Goal: Information Seeking & Learning: Learn about a topic

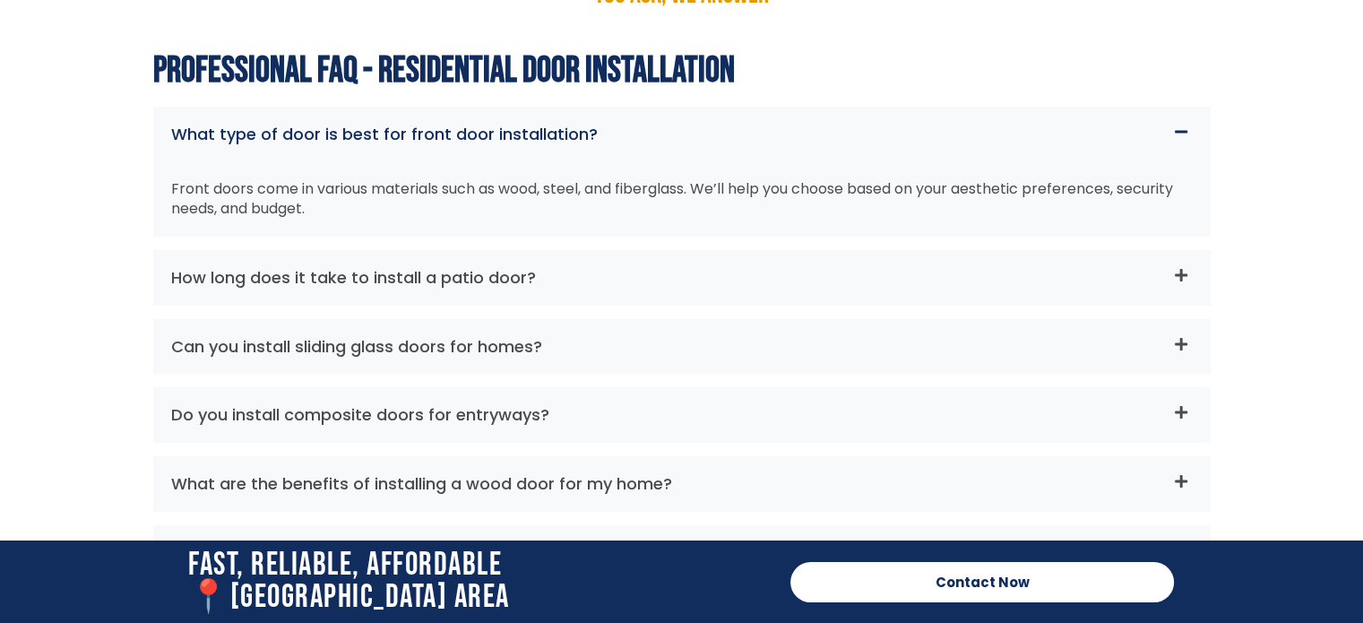
scroll to position [6002, 0]
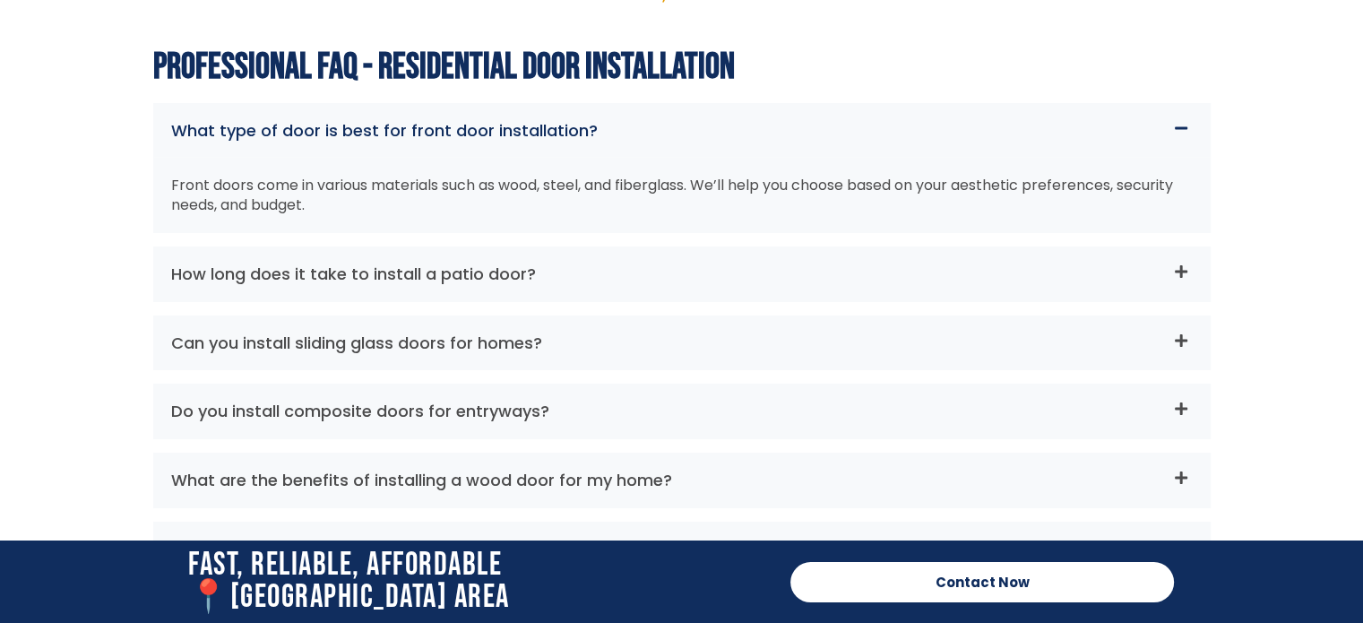
click at [1183, 334] on icon at bounding box center [1180, 340] width 13 height 13
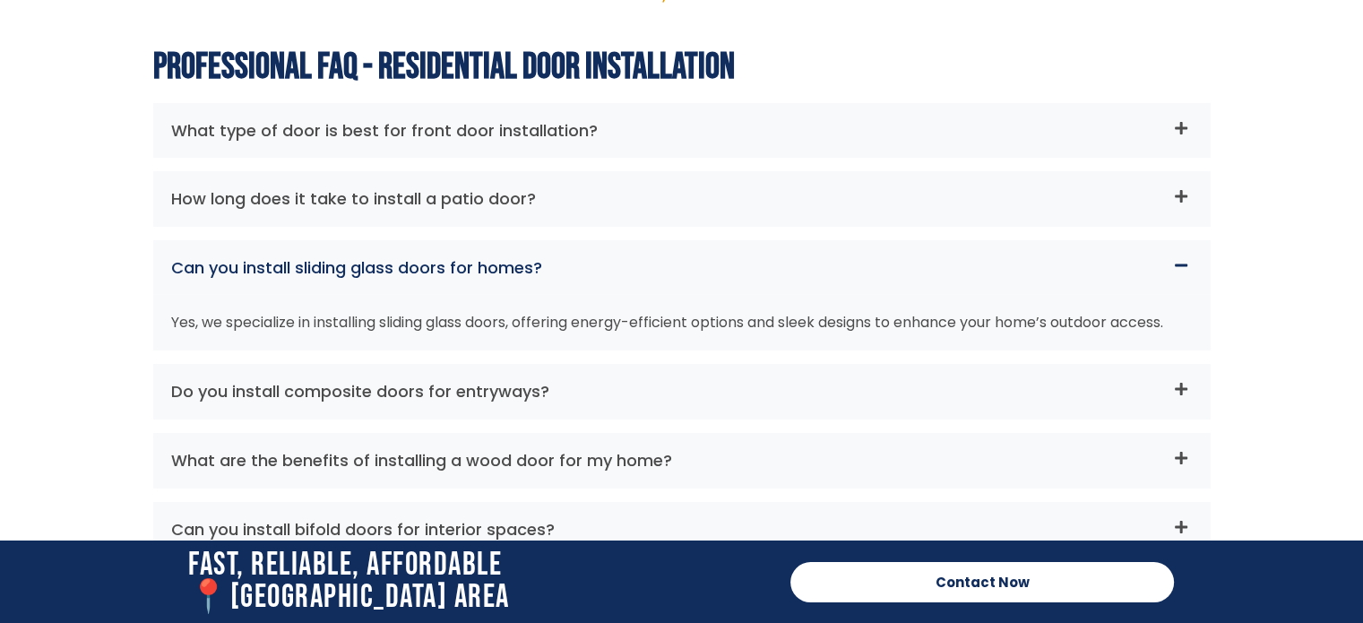
click at [1179, 258] on icon at bounding box center [1181, 265] width 14 height 14
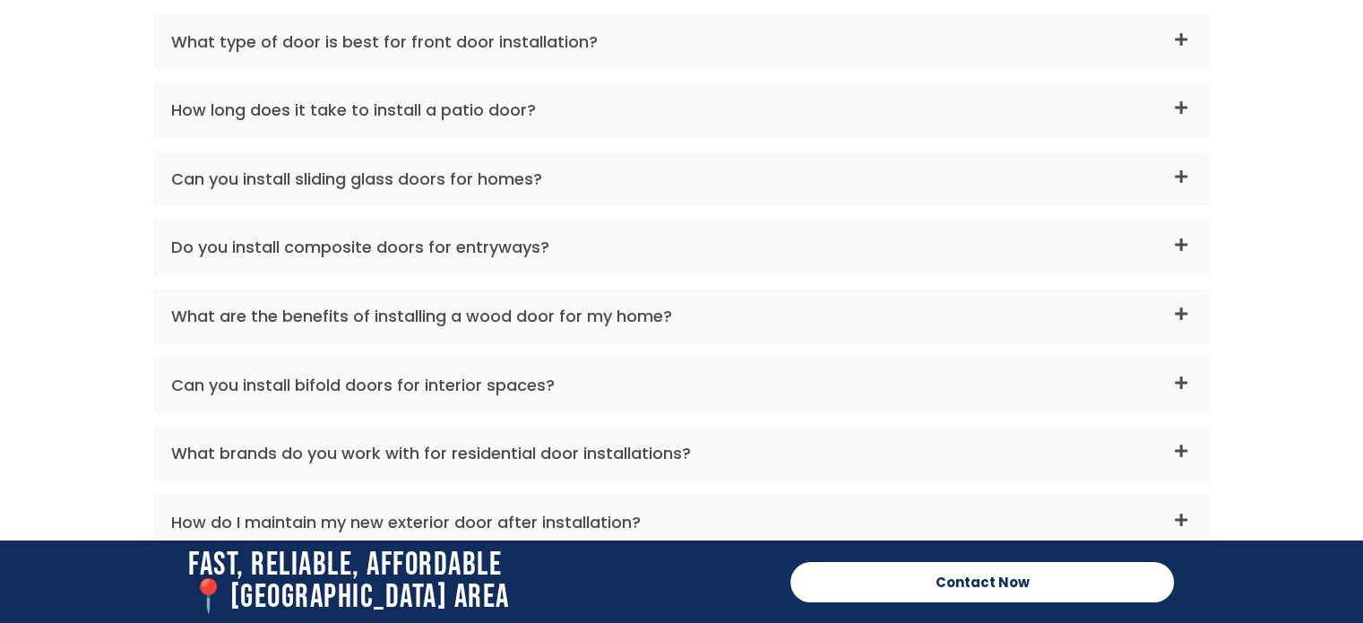
scroll to position [6092, 0]
click at [1180, 375] on icon at bounding box center [1180, 381] width 13 height 13
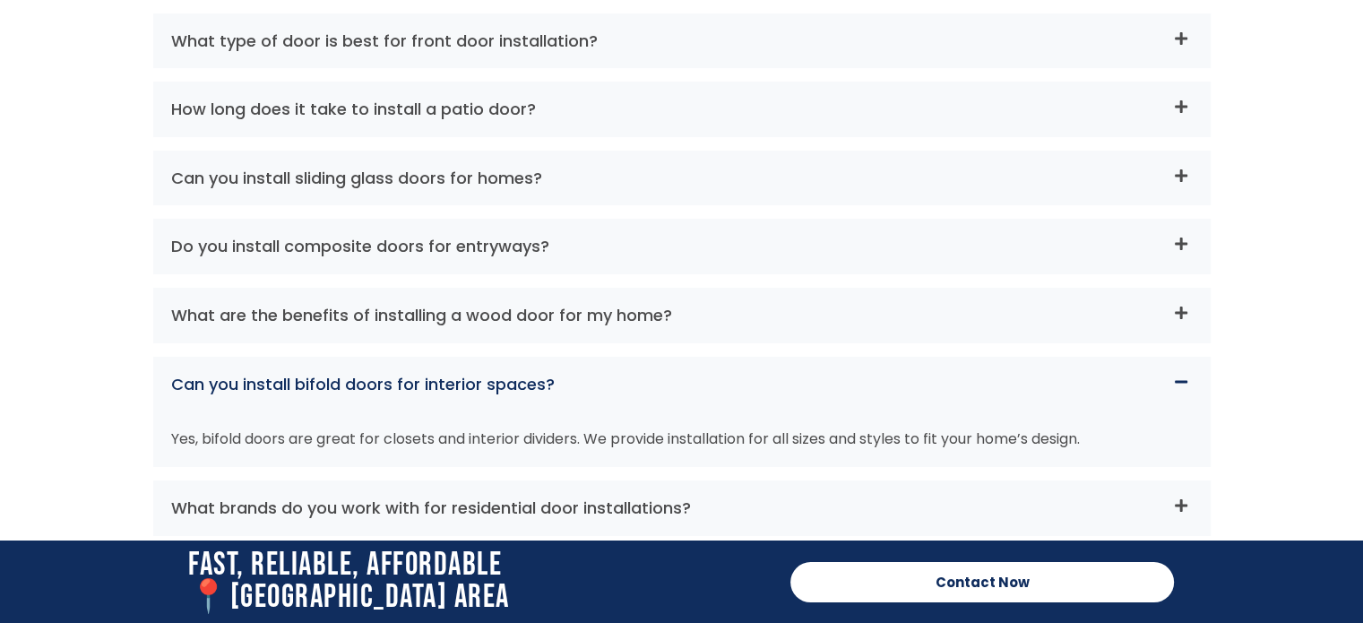
click at [1180, 374] on icon at bounding box center [1181, 381] width 14 height 14
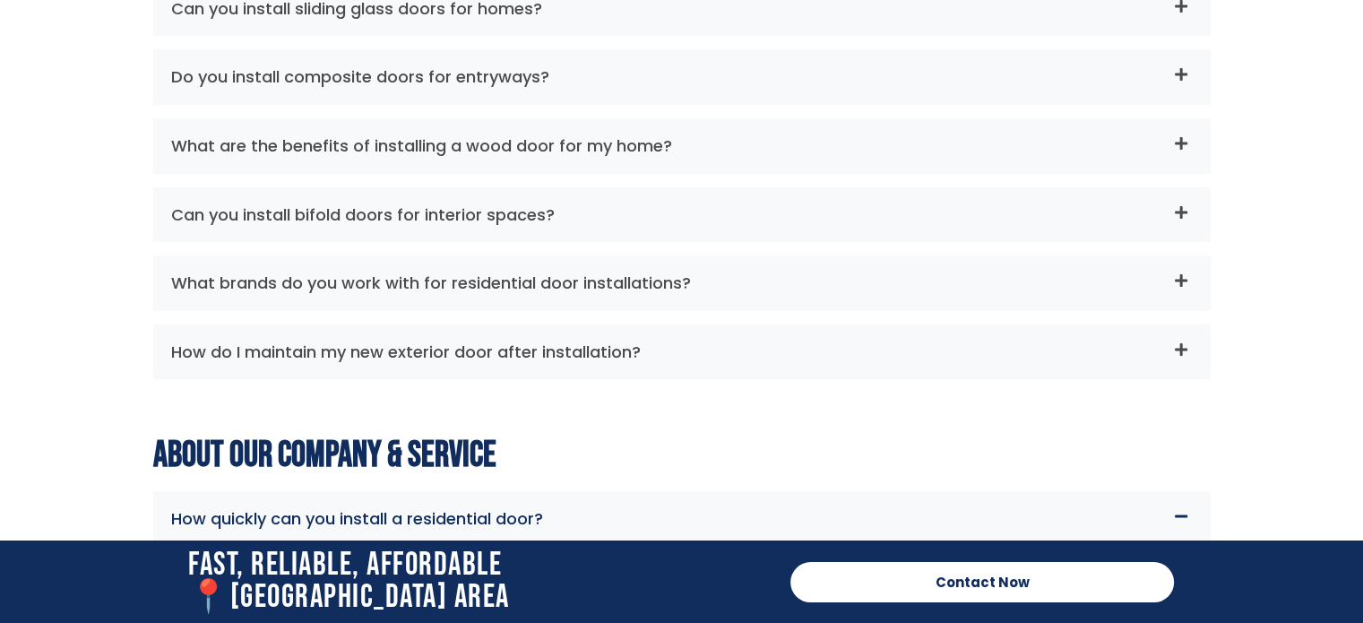
scroll to position [6271, 0]
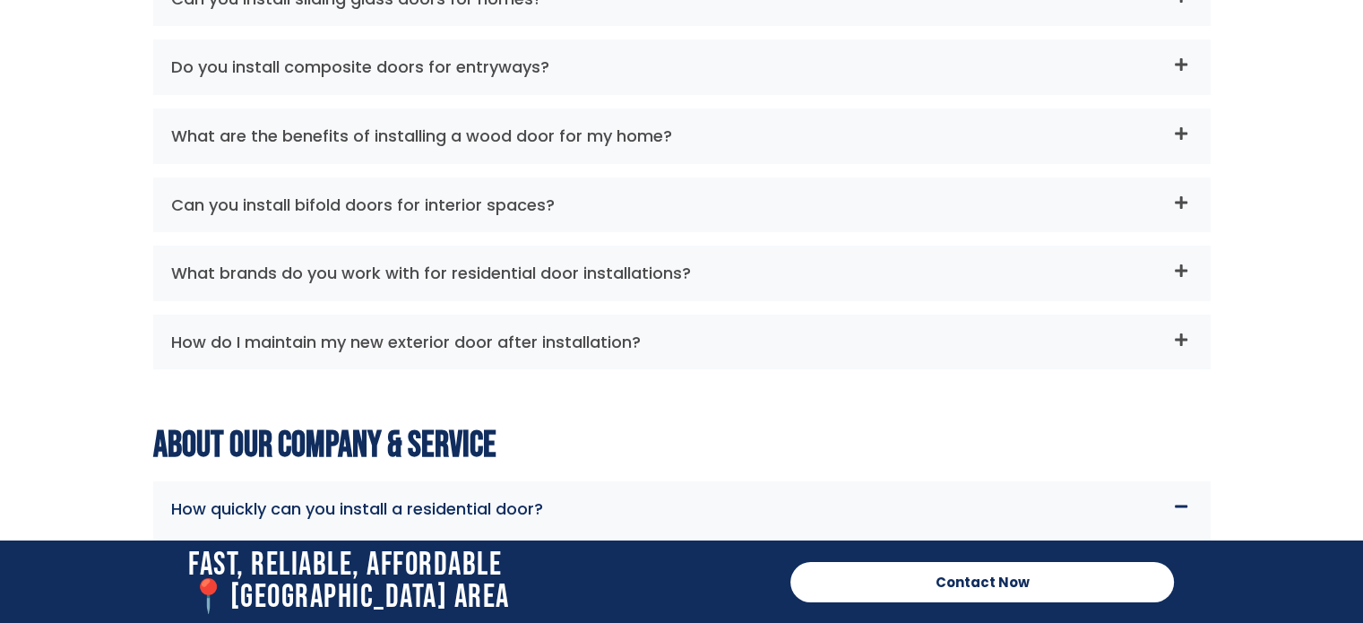
click at [1177, 263] on icon at bounding box center [1181, 270] width 14 height 14
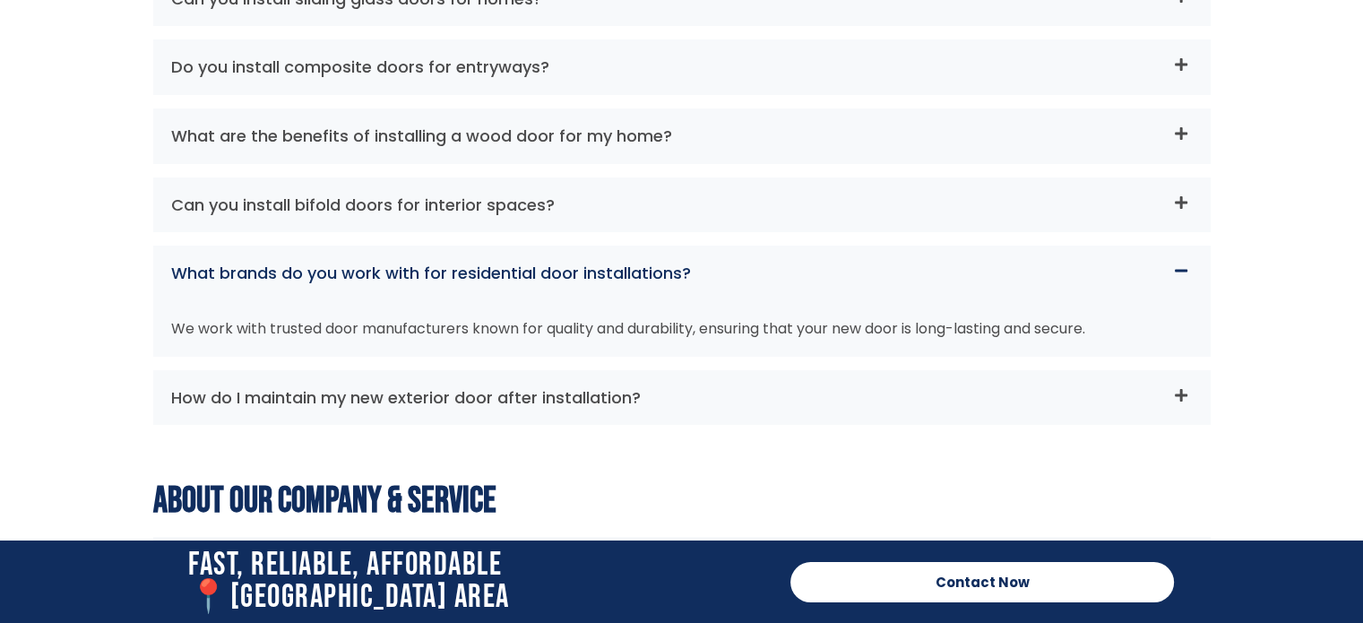
click at [1177, 263] on icon at bounding box center [1181, 270] width 14 height 14
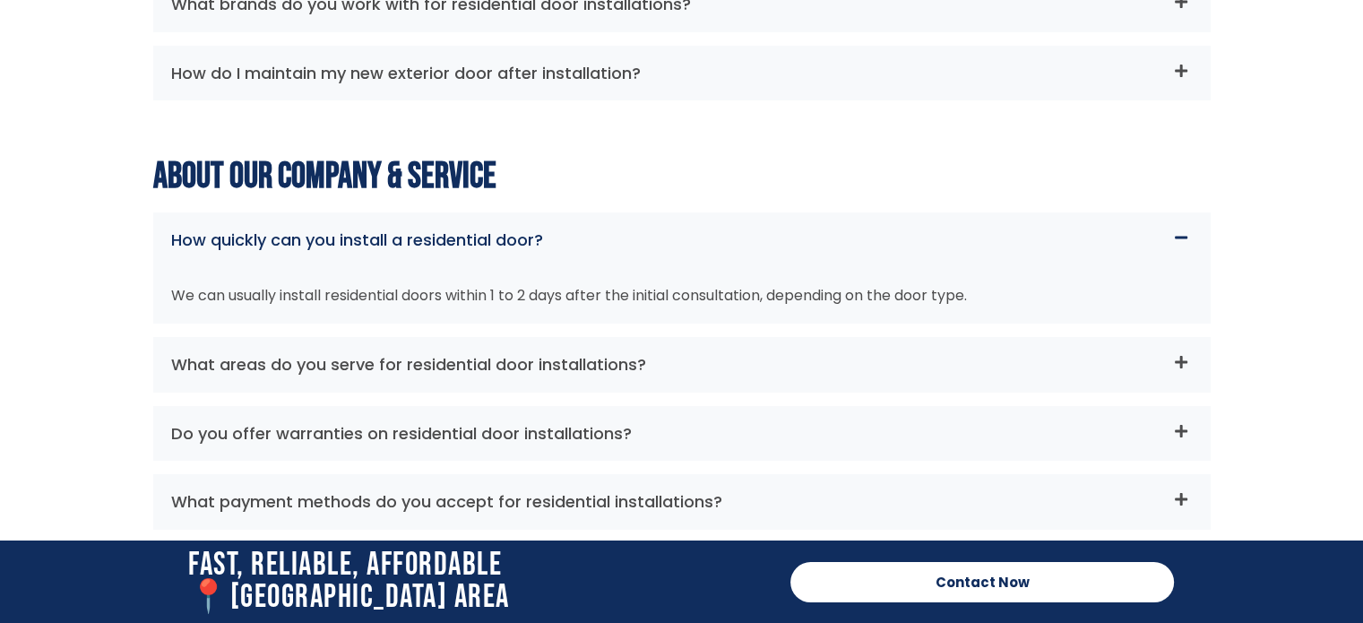
scroll to position [6629, 0]
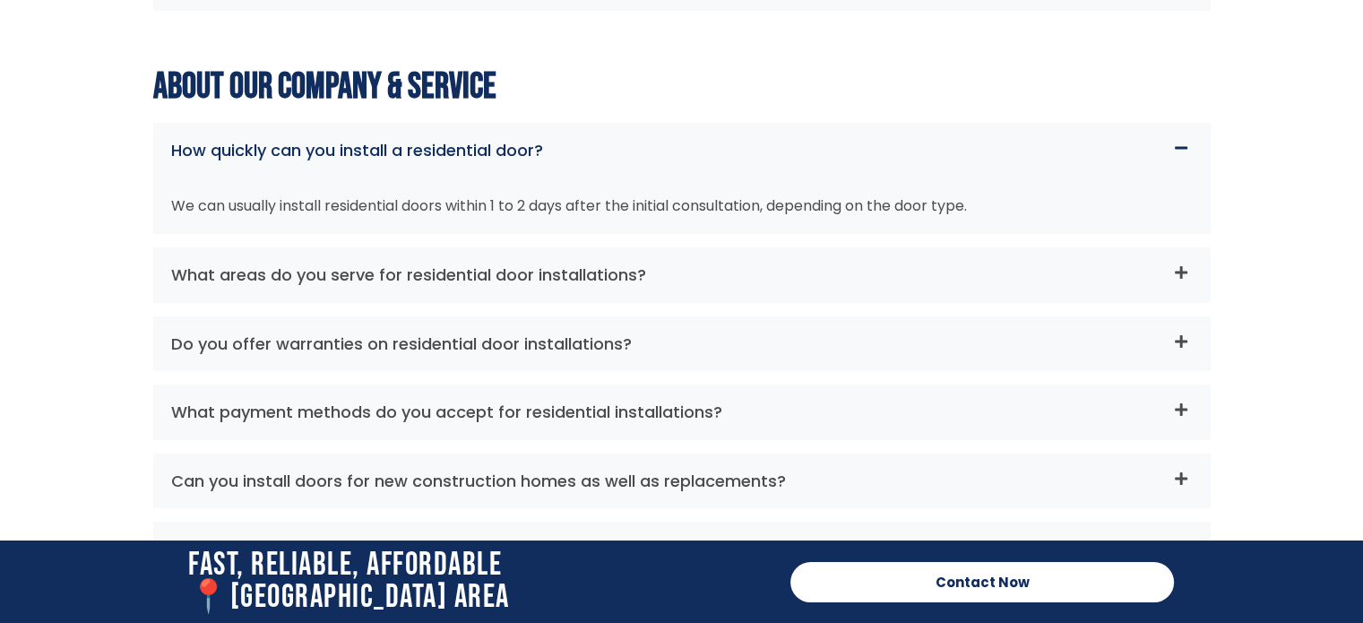
click at [1181, 266] on icon at bounding box center [1180, 272] width 13 height 13
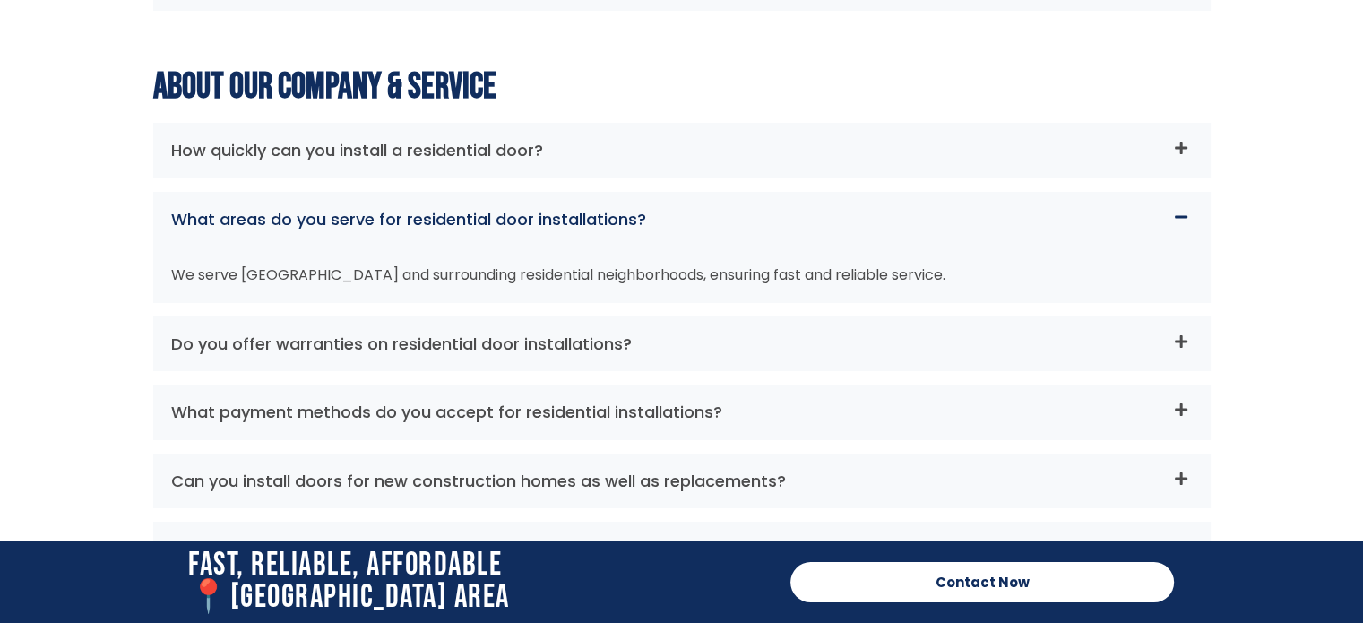
click at [1181, 248] on div "We serve [GEOGRAPHIC_DATA] and surrounding residential neighborhoods, ensuring …" at bounding box center [681, 275] width 1057 height 56
click at [1180, 215] on icon at bounding box center [1180, 216] width 13 height 3
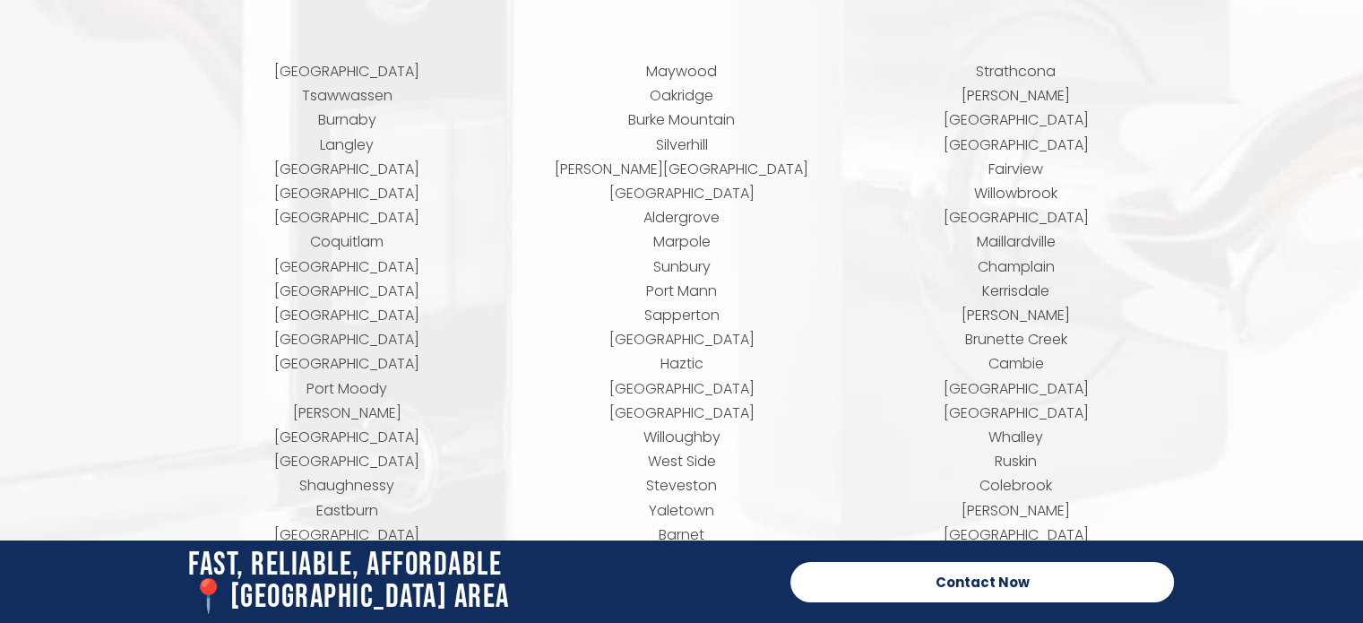
scroll to position [9308, 0]
